Goal: Check status: Check status

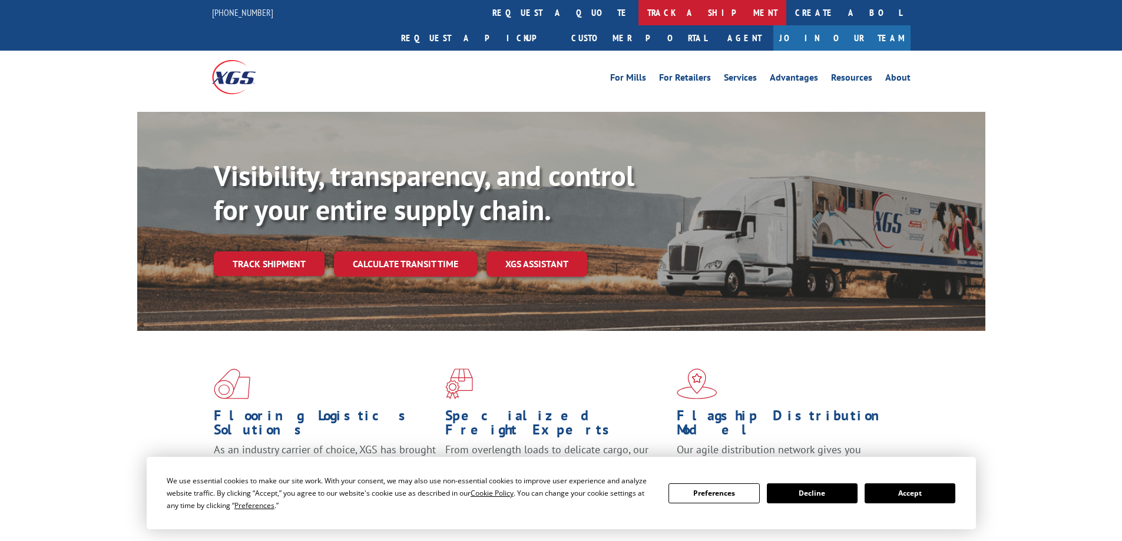
click at [638, 15] on link "track a shipment" at bounding box center [712, 12] width 148 height 25
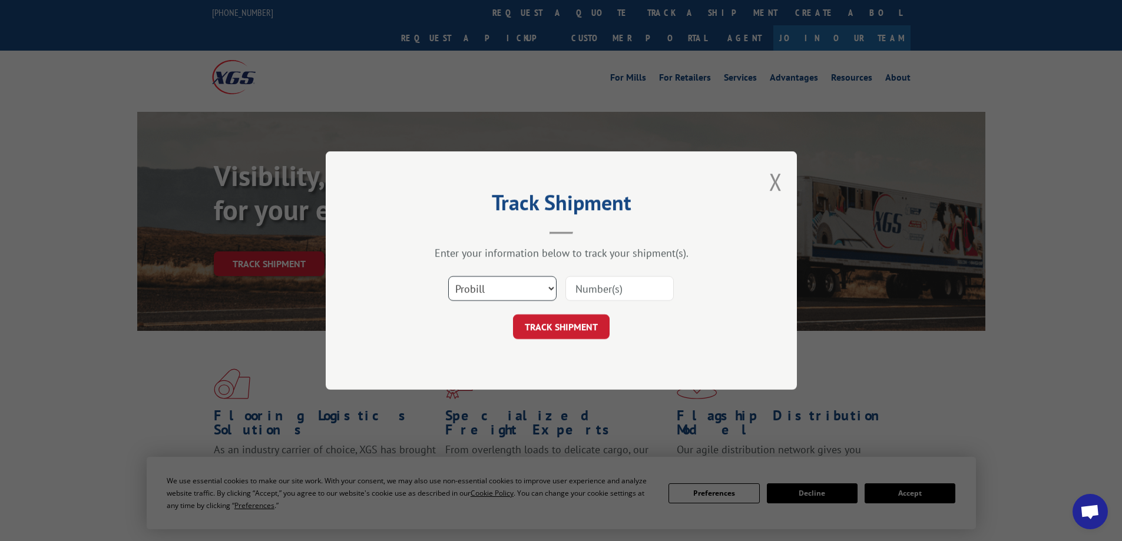
click at [499, 296] on select "Select category... Probill BOL PO" at bounding box center [502, 288] width 108 height 25
select select "bol"
click at [448, 276] on select "Select category... Probill BOL PO" at bounding box center [502, 288] width 108 height 25
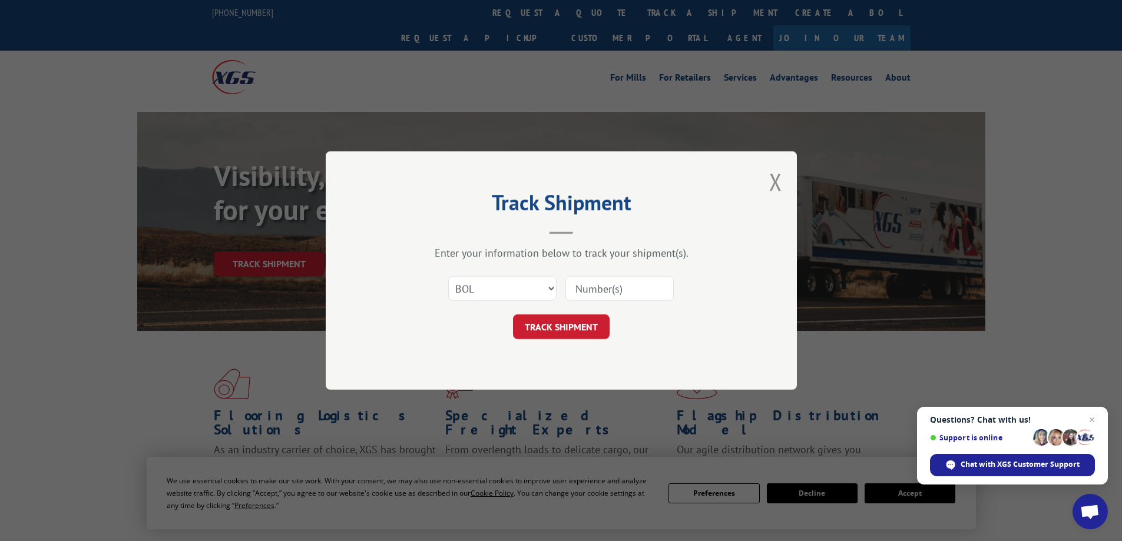
click at [582, 291] on input at bounding box center [619, 288] width 108 height 25
paste input "7062496"
type input "7062496"
click at [555, 335] on button "TRACK SHIPMENT" at bounding box center [561, 326] width 97 height 25
